Goal: Information Seeking & Learning: Learn about a topic

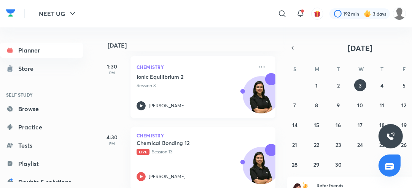
scroll to position [187, 8]
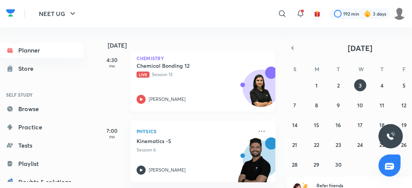
click at [144, 100] on icon at bounding box center [140, 99] width 9 height 9
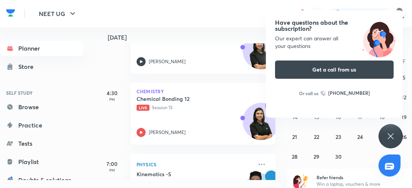
scroll to position [5, 0]
